Goal: Information Seeking & Learning: Check status

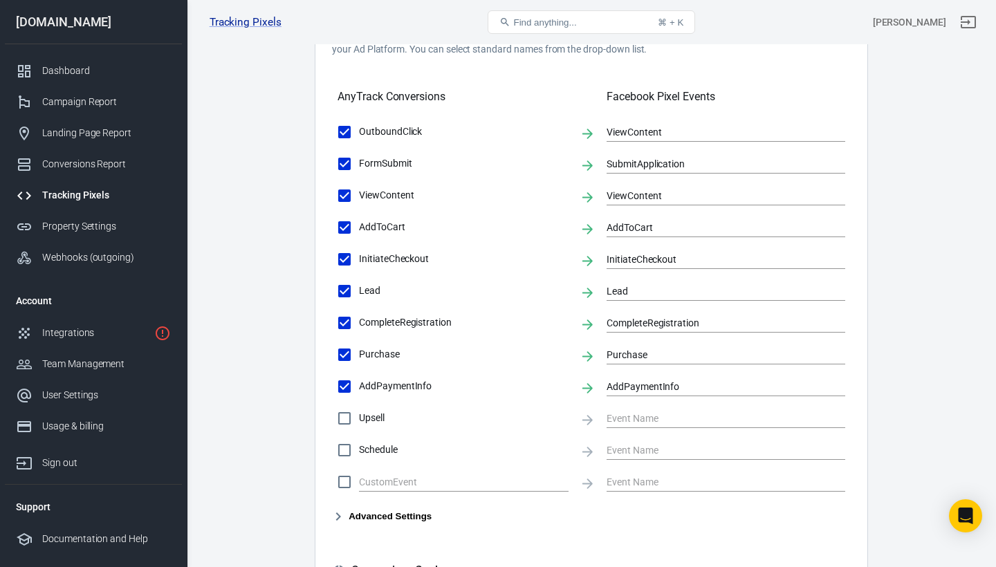
scroll to position [451, 0]
click at [77, 75] on div "Dashboard" at bounding box center [106, 71] width 129 height 15
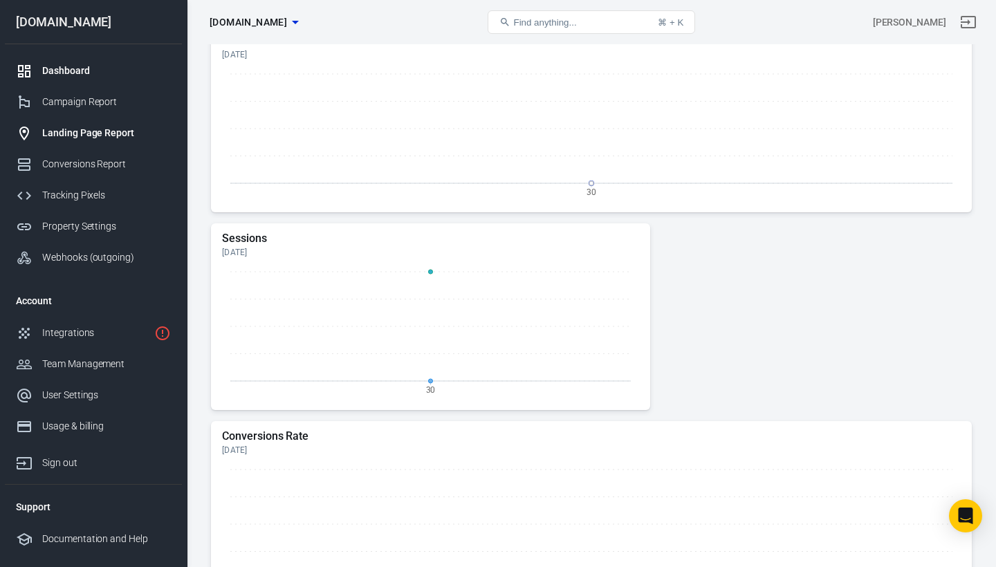
click at [76, 129] on div "Landing Page Report" at bounding box center [106, 133] width 129 height 15
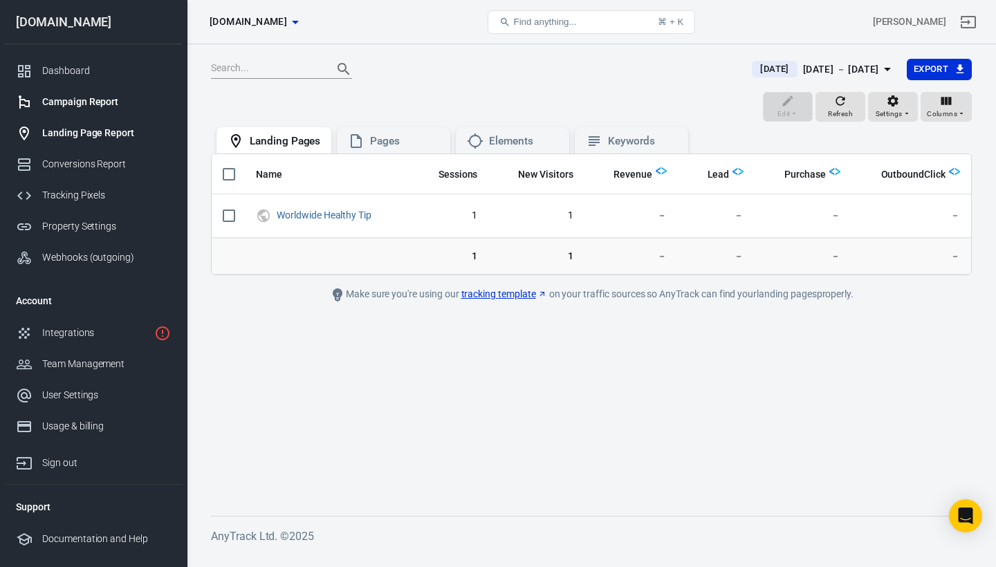
click at [77, 101] on div "Campaign Report" at bounding box center [106, 102] width 129 height 15
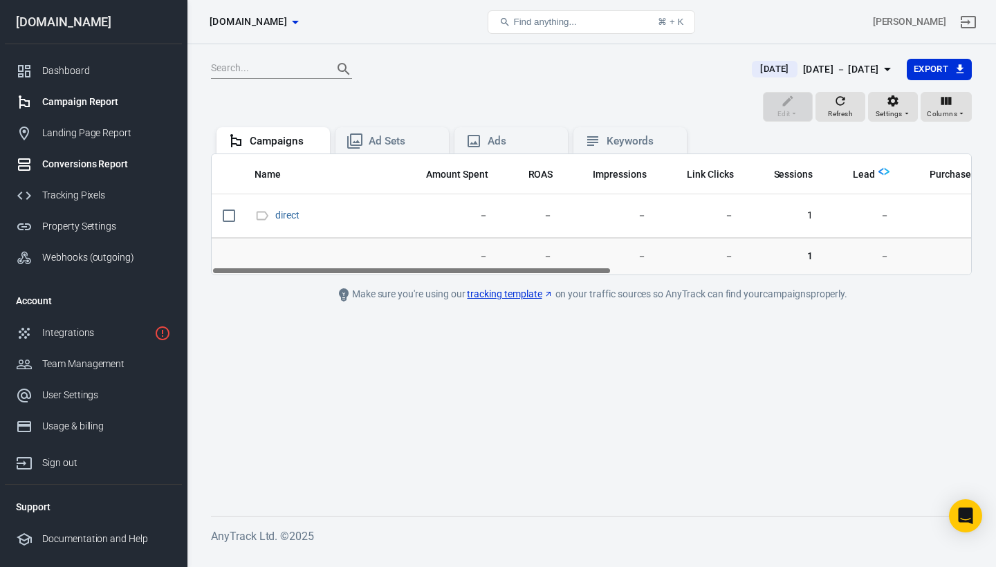
click at [75, 162] on div "Conversions Report" at bounding box center [106, 164] width 129 height 15
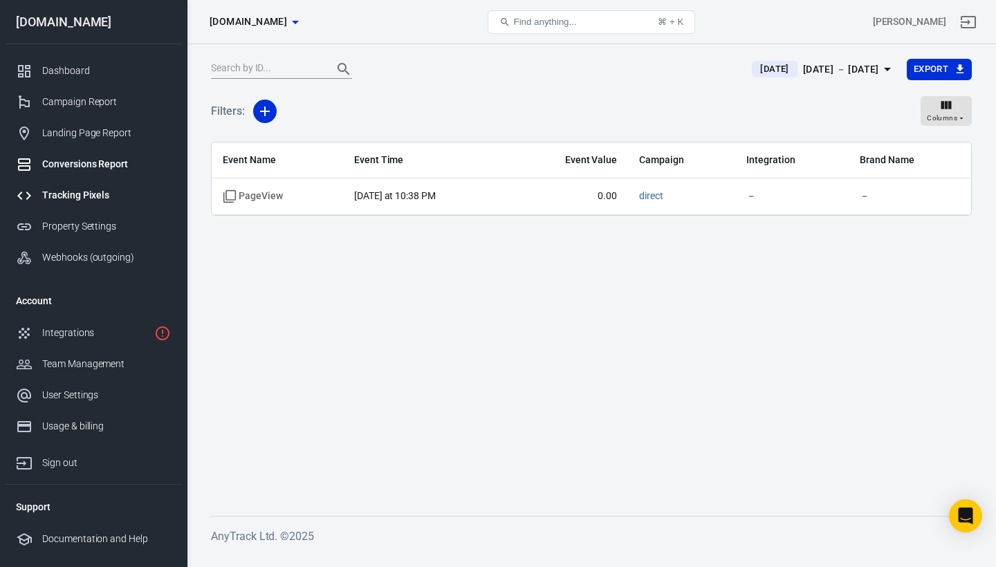
click at [73, 192] on div "Tracking Pixels" at bounding box center [106, 195] width 129 height 15
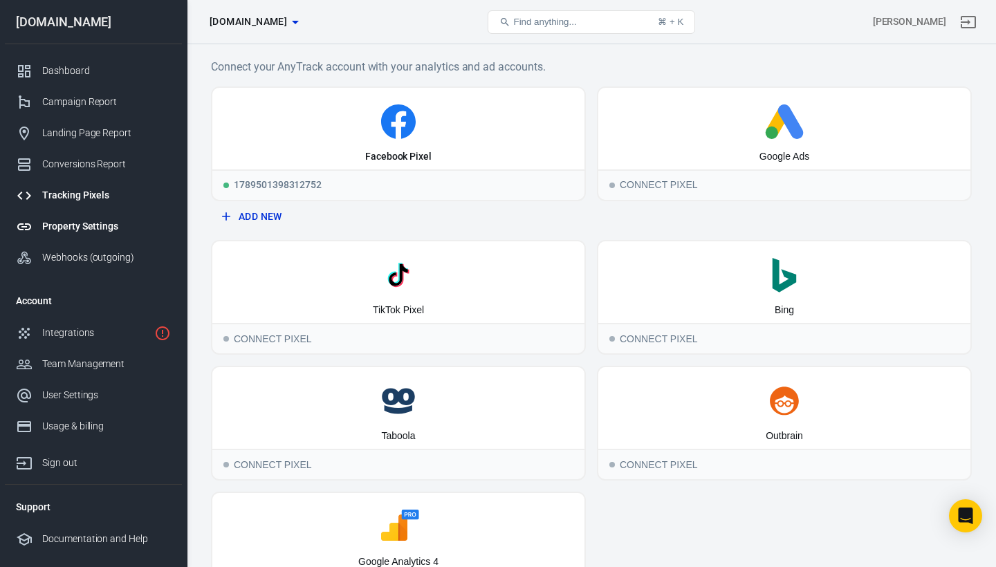
click at [68, 223] on div "Property Settings" at bounding box center [106, 226] width 129 height 15
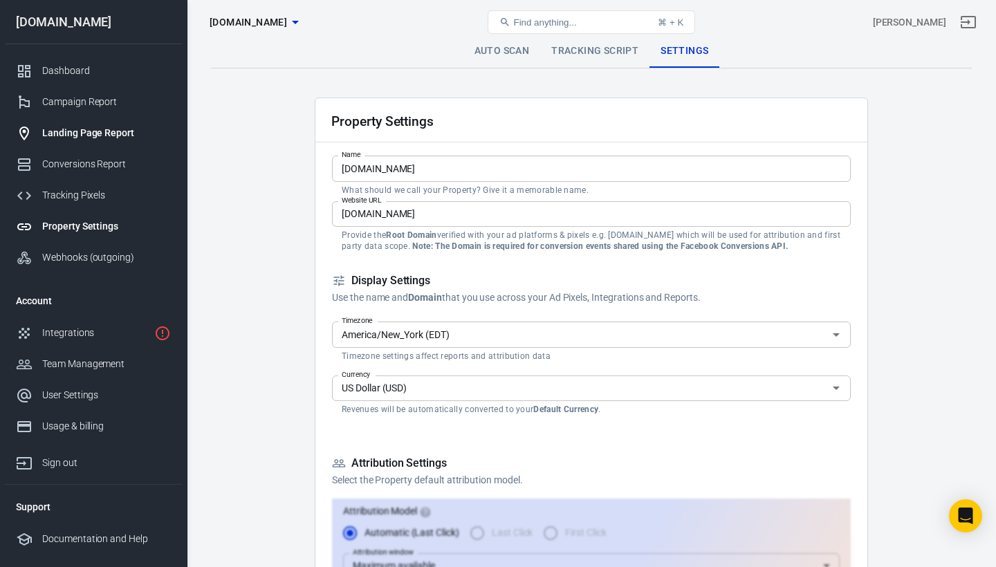
click at [75, 127] on div "Landing Page Report" at bounding box center [106, 133] width 129 height 15
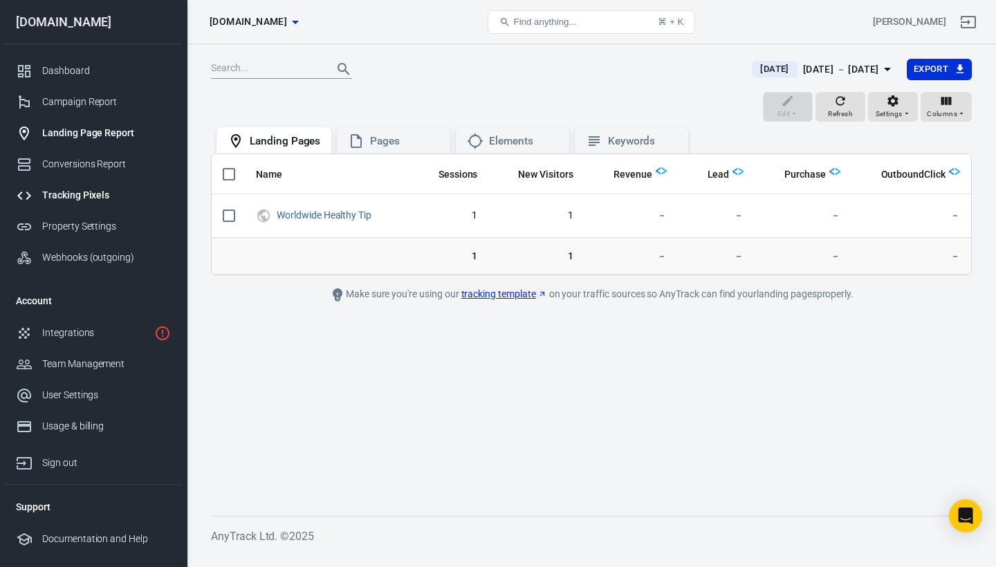
click at [75, 186] on link "Tracking Pixels" at bounding box center [93, 195] width 177 height 31
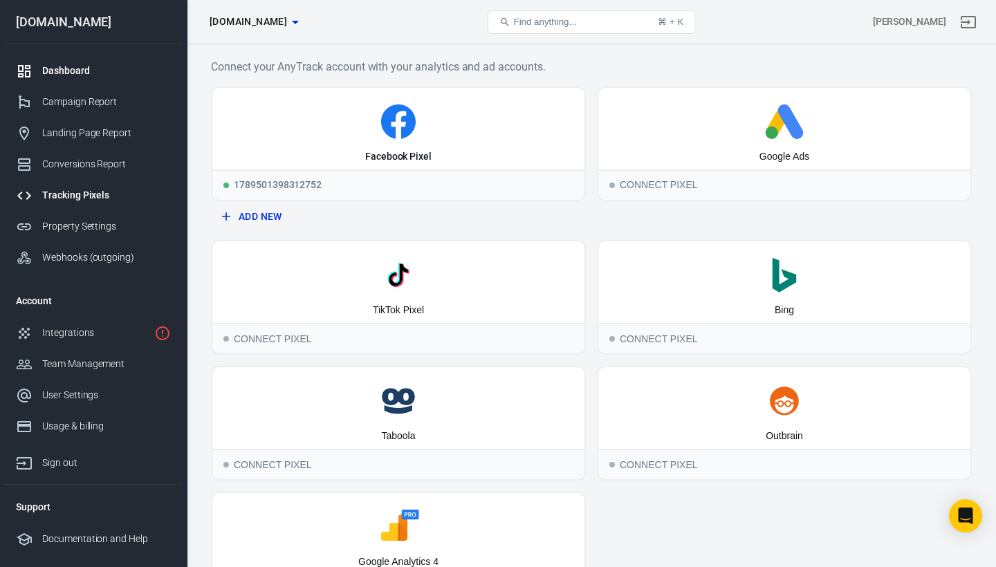
click at [64, 72] on div "Dashboard" at bounding box center [106, 71] width 129 height 15
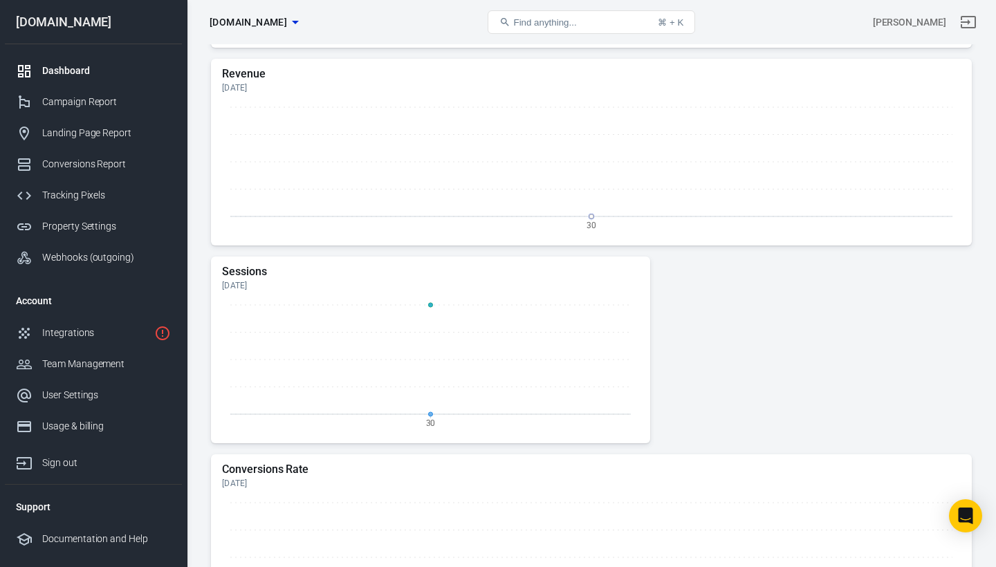
scroll to position [421, 0]
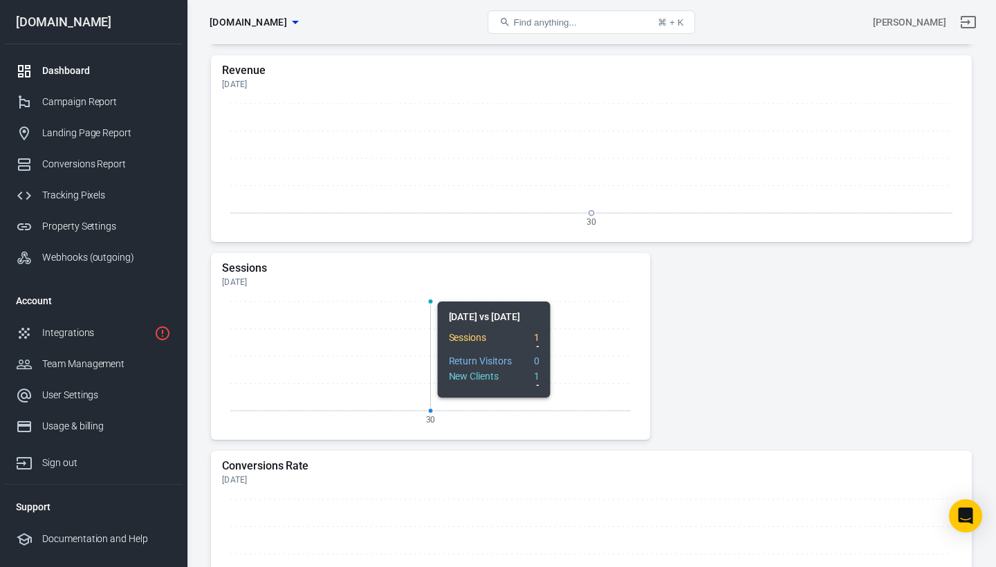
click at [389, 351] on icon "30" at bounding box center [430, 362] width 417 height 138
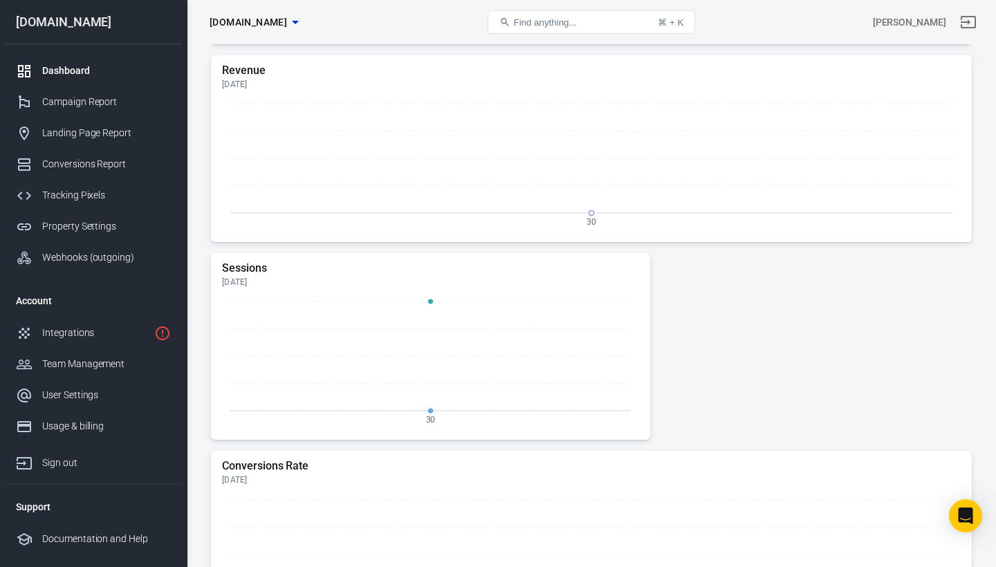
click at [306, 414] on icon "30" at bounding box center [430, 362] width 417 height 138
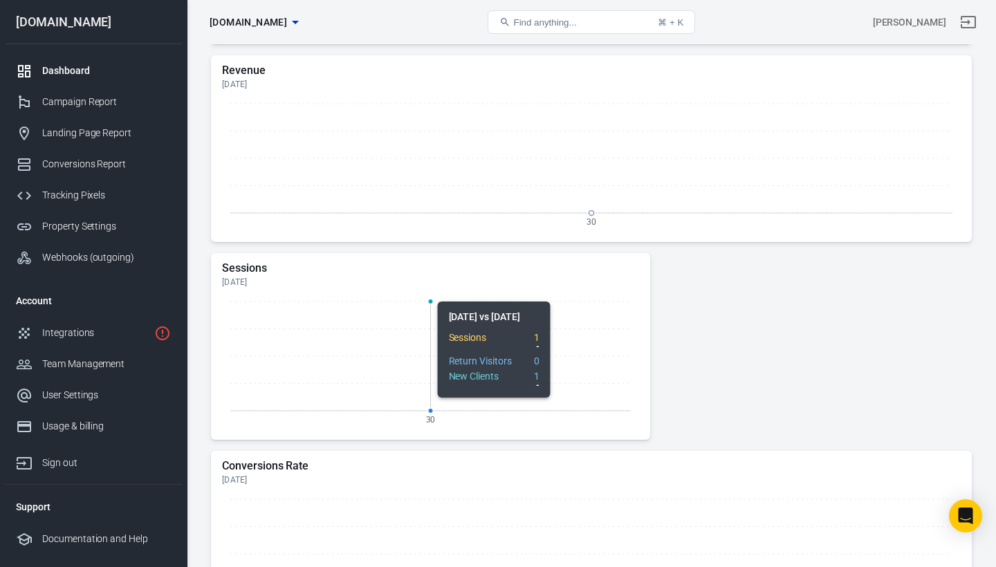
click at [350, 371] on icon "30" at bounding box center [430, 362] width 417 height 138
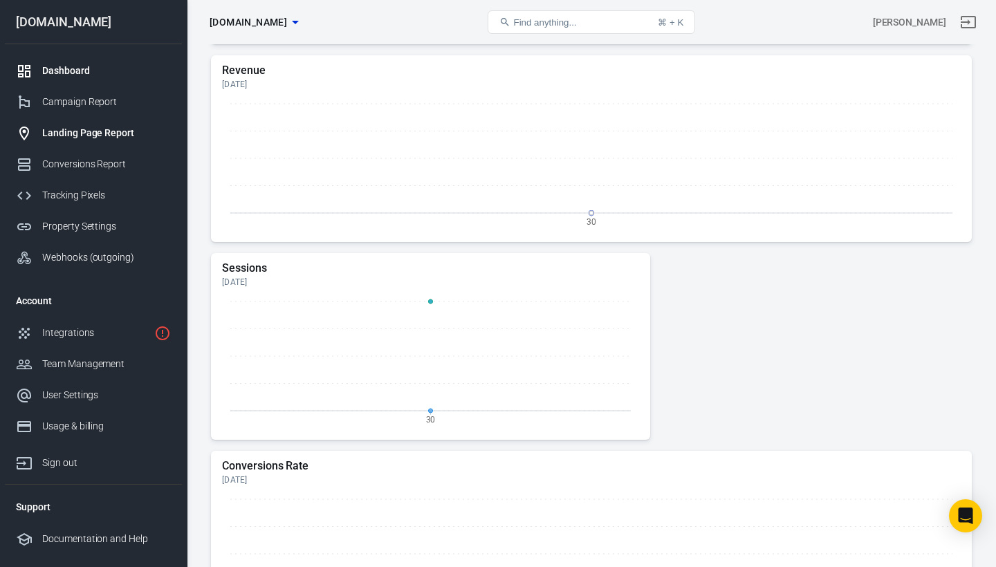
click at [100, 135] on div "Landing Page Report" at bounding box center [106, 133] width 129 height 15
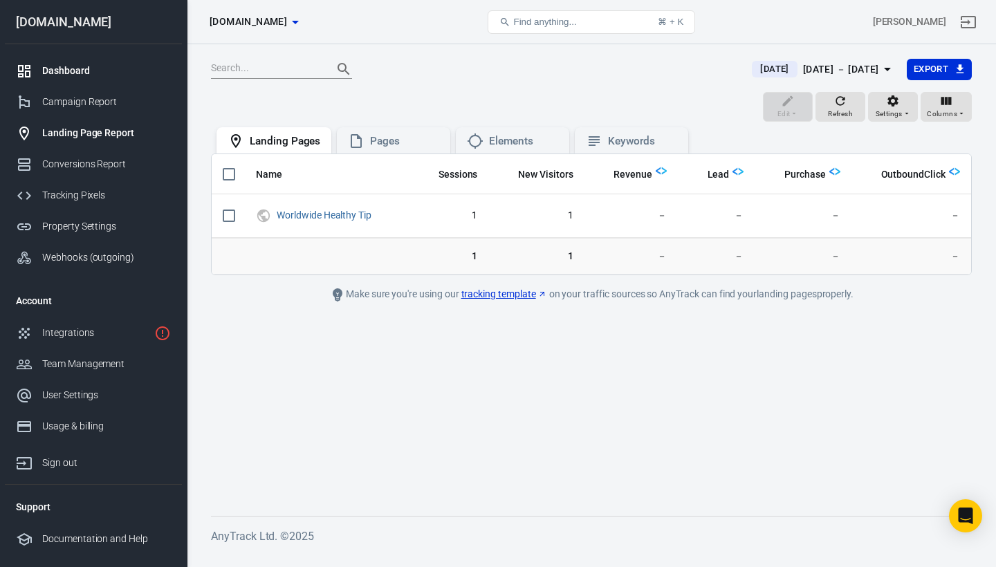
click at [63, 69] on div "Dashboard" at bounding box center [106, 71] width 129 height 15
